Goal: Task Accomplishment & Management: Use online tool/utility

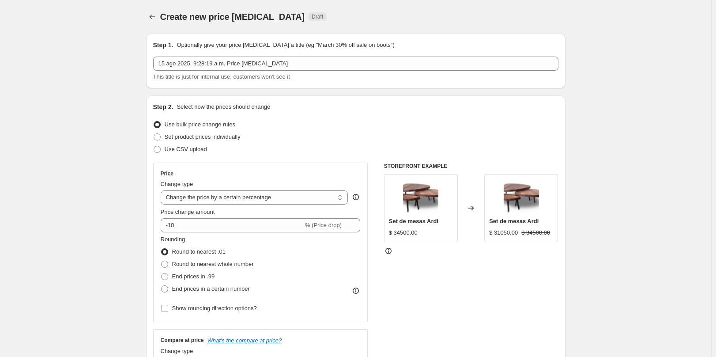
select select "percentage"
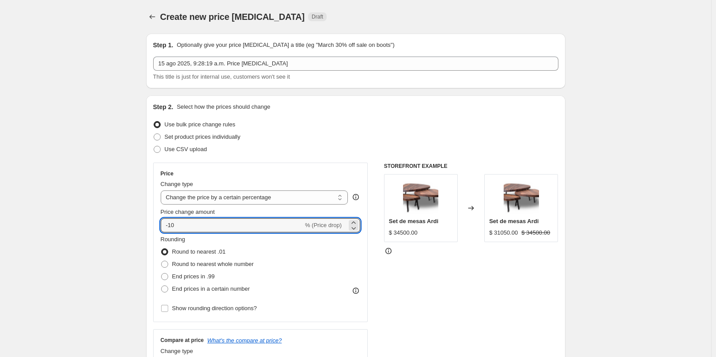
drag, startPoint x: 196, startPoint y: 224, endPoint x: 54, endPoint y: 229, distance: 141.7
type input "8"
click at [336, 224] on span "% (Price increase)" at bounding box center [318, 225] width 47 height 7
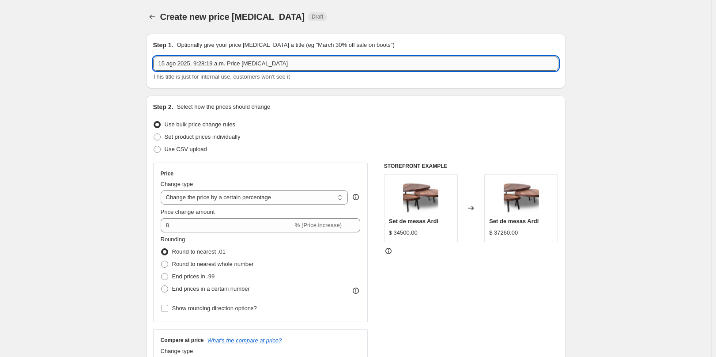
click at [282, 67] on input "15 ago 2025, 9:28:19 a.m. Price change job" at bounding box center [355, 63] width 405 height 14
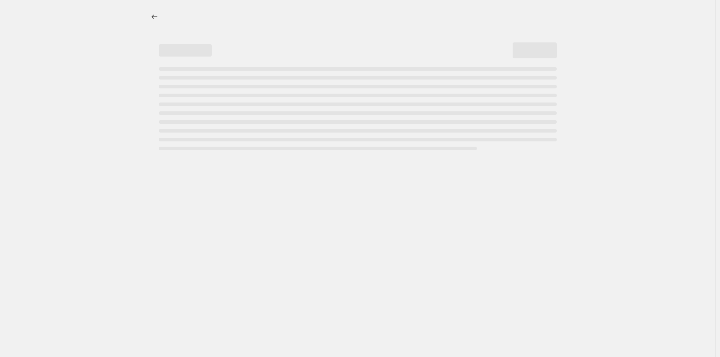
select select "percentage"
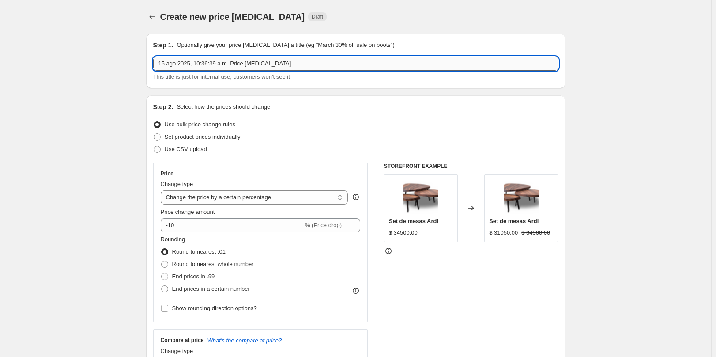
drag, startPoint x: 0, startPoint y: 0, endPoint x: 282, endPoint y: 67, distance: 290.2
type input "15 ago 2025, 10:36:39 a.m. Actualización masiva"
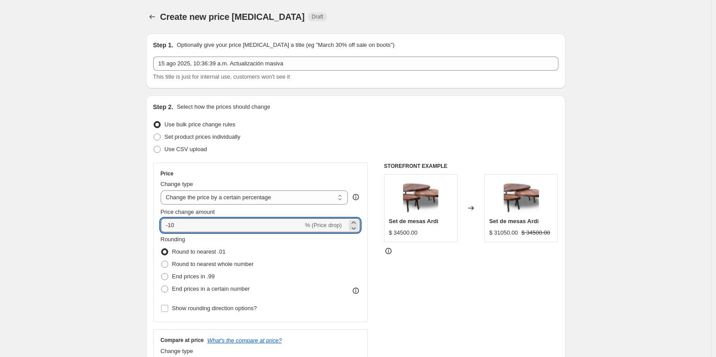
drag, startPoint x: 196, startPoint y: 227, endPoint x: 154, endPoint y: 226, distance: 42.4
click at [162, 226] on div "Price Change type Change the price to a certain amount Change the price by a ce…" at bounding box center [260, 241] width 215 height 159
type input "8"
click at [154, 226] on div "Step 2. Select how the prices should change Use bulk price change rules Set pro…" at bounding box center [355, 250] width 419 height 310
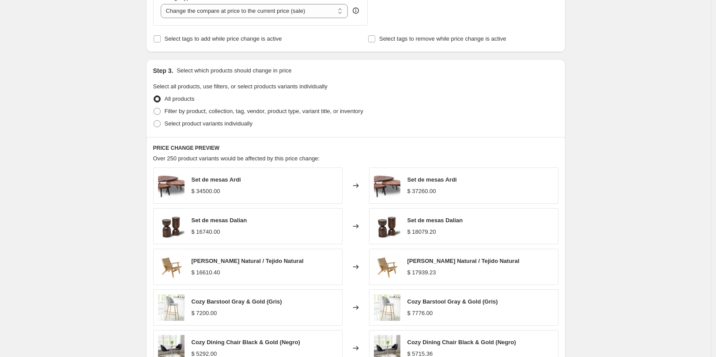
scroll to position [526, 0]
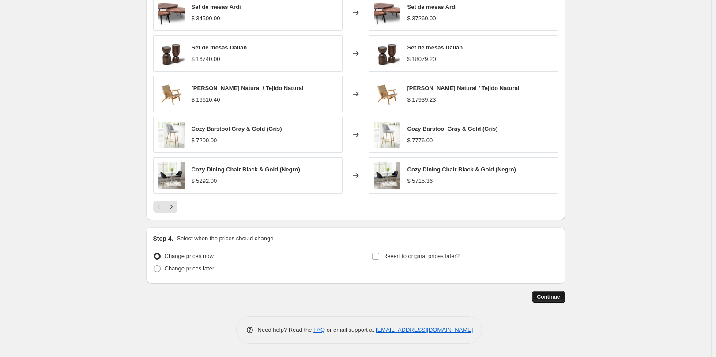
click at [552, 296] on span "Continue" at bounding box center [548, 296] width 23 height 7
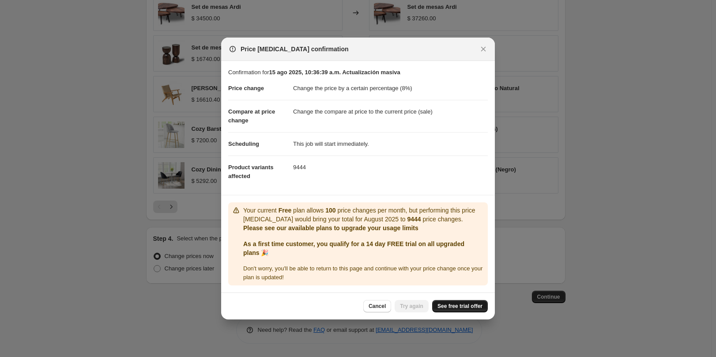
click at [469, 308] on span "See free trial offer" at bounding box center [459, 305] width 45 height 7
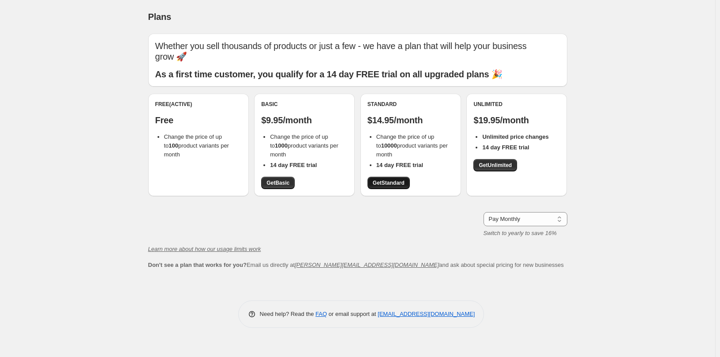
click at [389, 181] on span "Get Standard" at bounding box center [389, 182] width 32 height 7
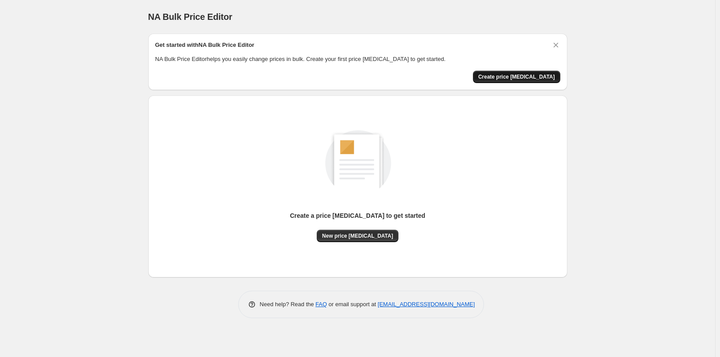
click at [511, 78] on span "Create price [MEDICAL_DATA]" at bounding box center [516, 76] width 77 height 7
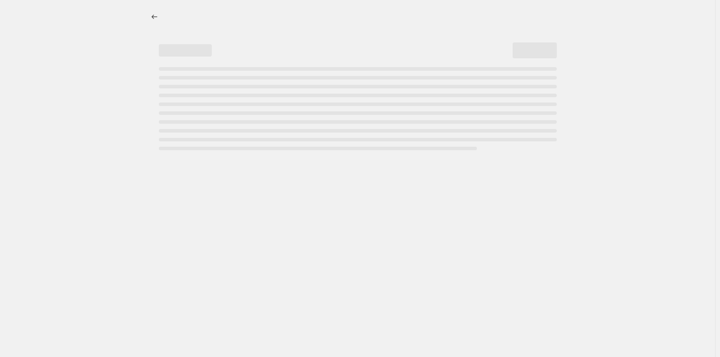
select select "percentage"
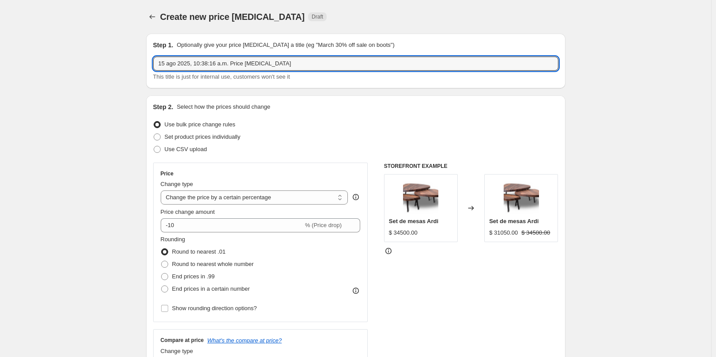
drag, startPoint x: 229, startPoint y: 60, endPoint x: 435, endPoint y: 38, distance: 207.3
click at [431, 39] on div "Step 1. Optionally give your price [MEDICAL_DATA] a title (eg "March 30% off sa…" at bounding box center [355, 61] width 419 height 55
type input "15 ago 2025, 10:38:16 a.m. - Actualización masiva. [PERSON_NAME]"
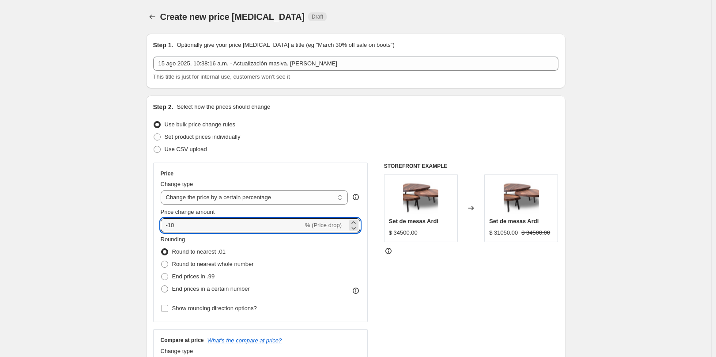
drag, startPoint x: 121, startPoint y: 230, endPoint x: -8, endPoint y: 229, distance: 128.4
click at [0, 229] on html "Home Settings Plans Skip to content Create new price [MEDICAL_DATA]. This page …" at bounding box center [358, 178] width 716 height 357
type input "8"
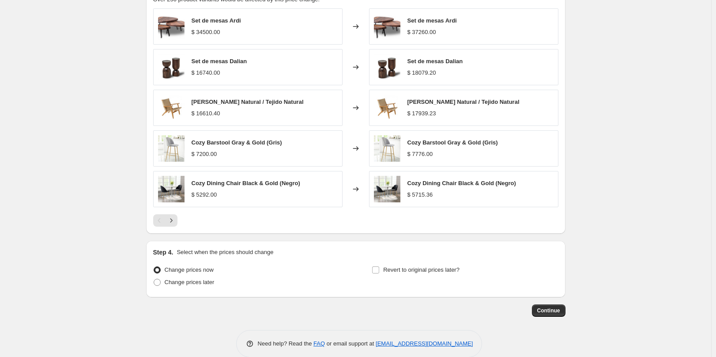
scroll to position [526, 0]
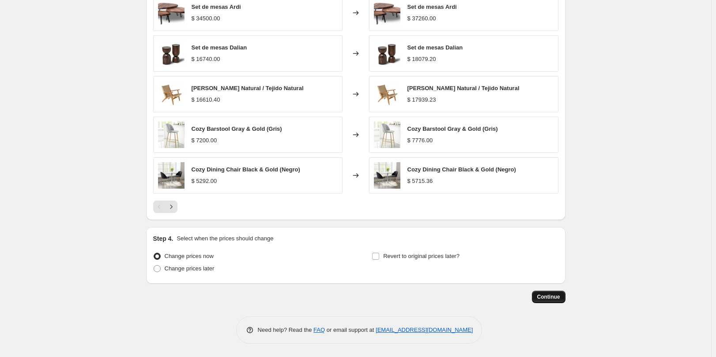
click at [540, 297] on span "Continue" at bounding box center [548, 296] width 23 height 7
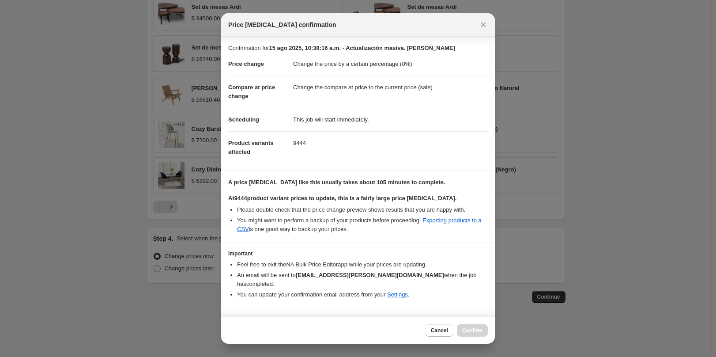
scroll to position [9, 0]
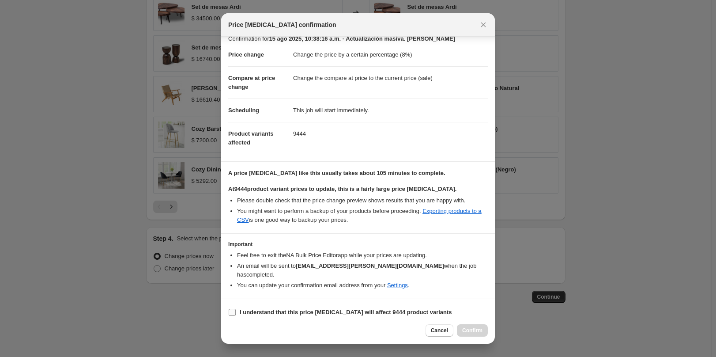
click at [294, 308] on b "I understand that this price [MEDICAL_DATA] will affect 9444 product variants" at bounding box center [346, 311] width 212 height 7
click at [236, 308] on input "I understand that this price [MEDICAL_DATA] will affect 9444 product variants" at bounding box center [232, 311] width 7 height 7
checkbox input "true"
click at [484, 23] on icon "Close" at bounding box center [483, 24] width 9 height 9
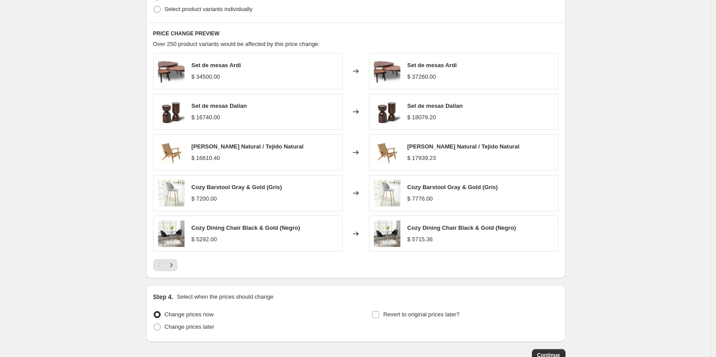
scroll to position [526, 0]
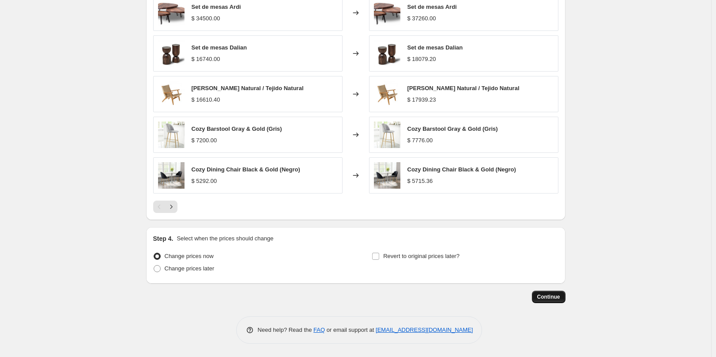
click at [549, 299] on span "Continue" at bounding box center [548, 296] width 23 height 7
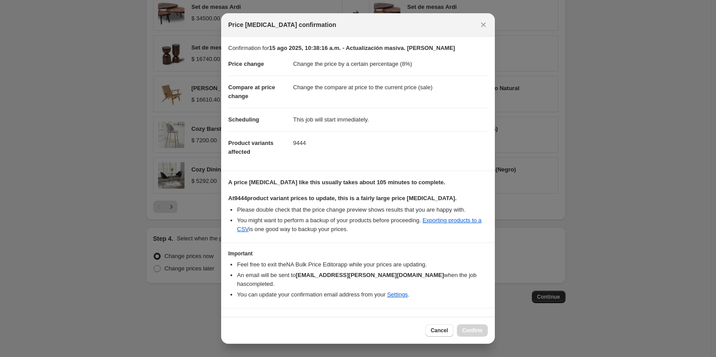
click at [275, 316] on div "Cancel Confirm" at bounding box center [358, 329] width 274 height 27
click at [272, 318] on b "I understand that this price [MEDICAL_DATA] will affect 9444 product variants" at bounding box center [346, 321] width 212 height 7
click at [236, 318] on input "I understand that this price [MEDICAL_DATA] will affect 9444 product variants" at bounding box center [232, 321] width 7 height 7
checkbox input "true"
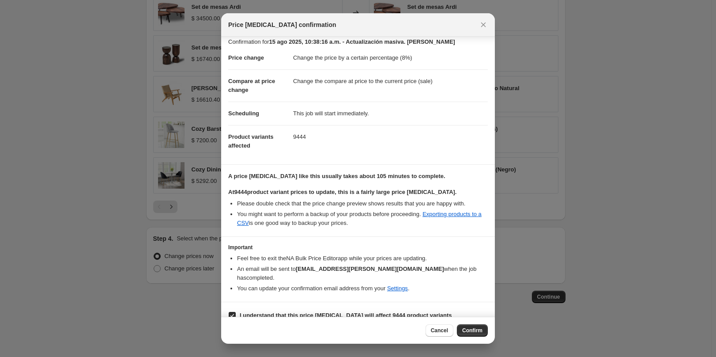
scroll to position [9, 0]
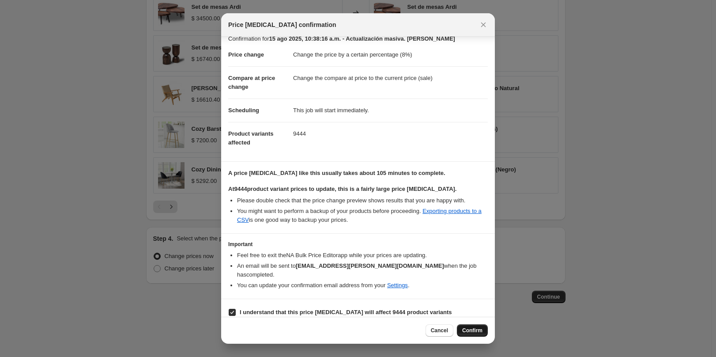
click at [478, 326] on button "Confirm" at bounding box center [472, 330] width 31 height 12
